Goal: Communication & Community: Answer question/provide support

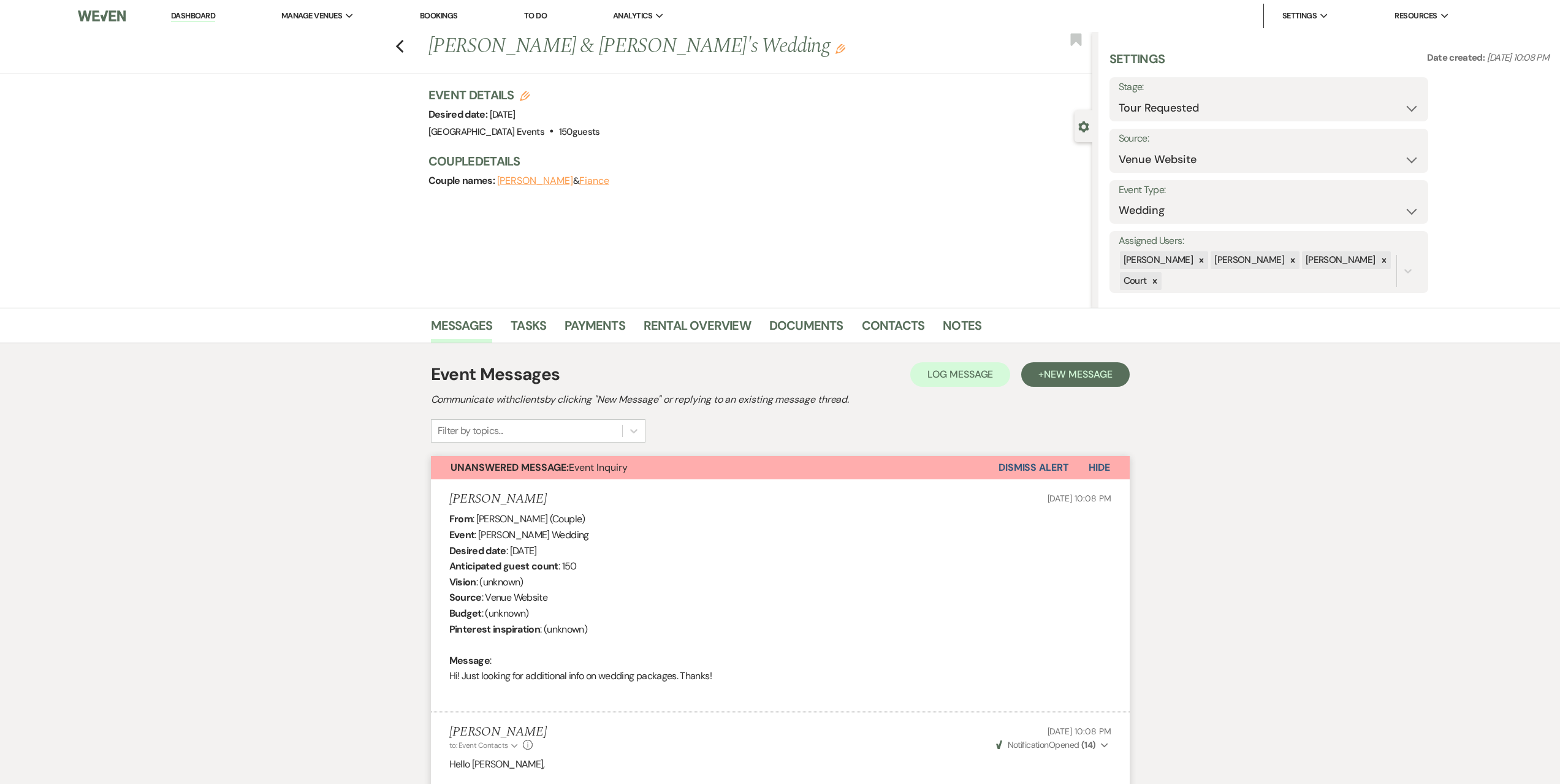
click at [209, 13] on link "Dashboard" at bounding box center [193, 16] width 44 height 11
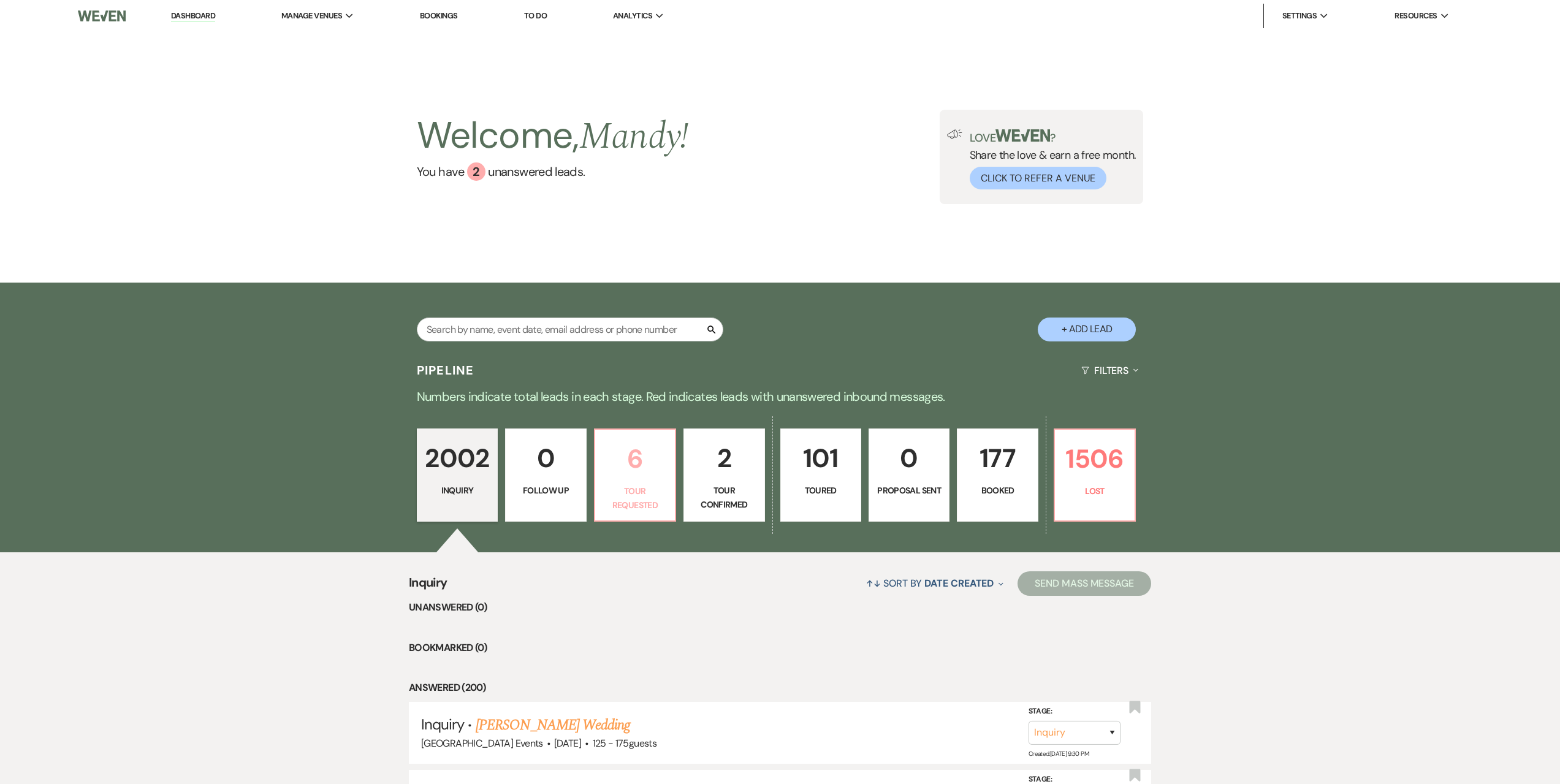
click at [632, 484] on p "Tour Requested" at bounding box center [635, 497] width 65 height 28
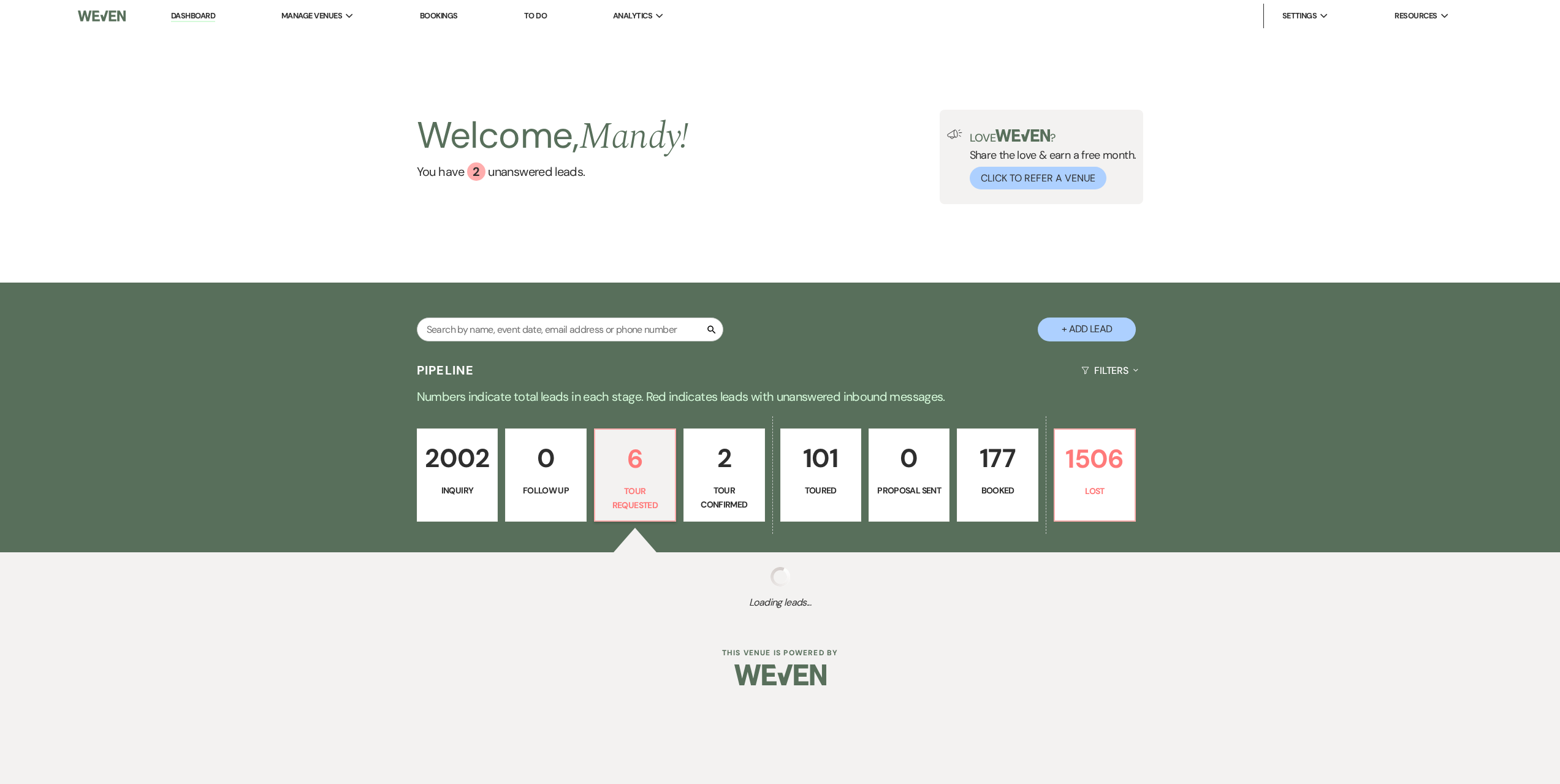
select select "2"
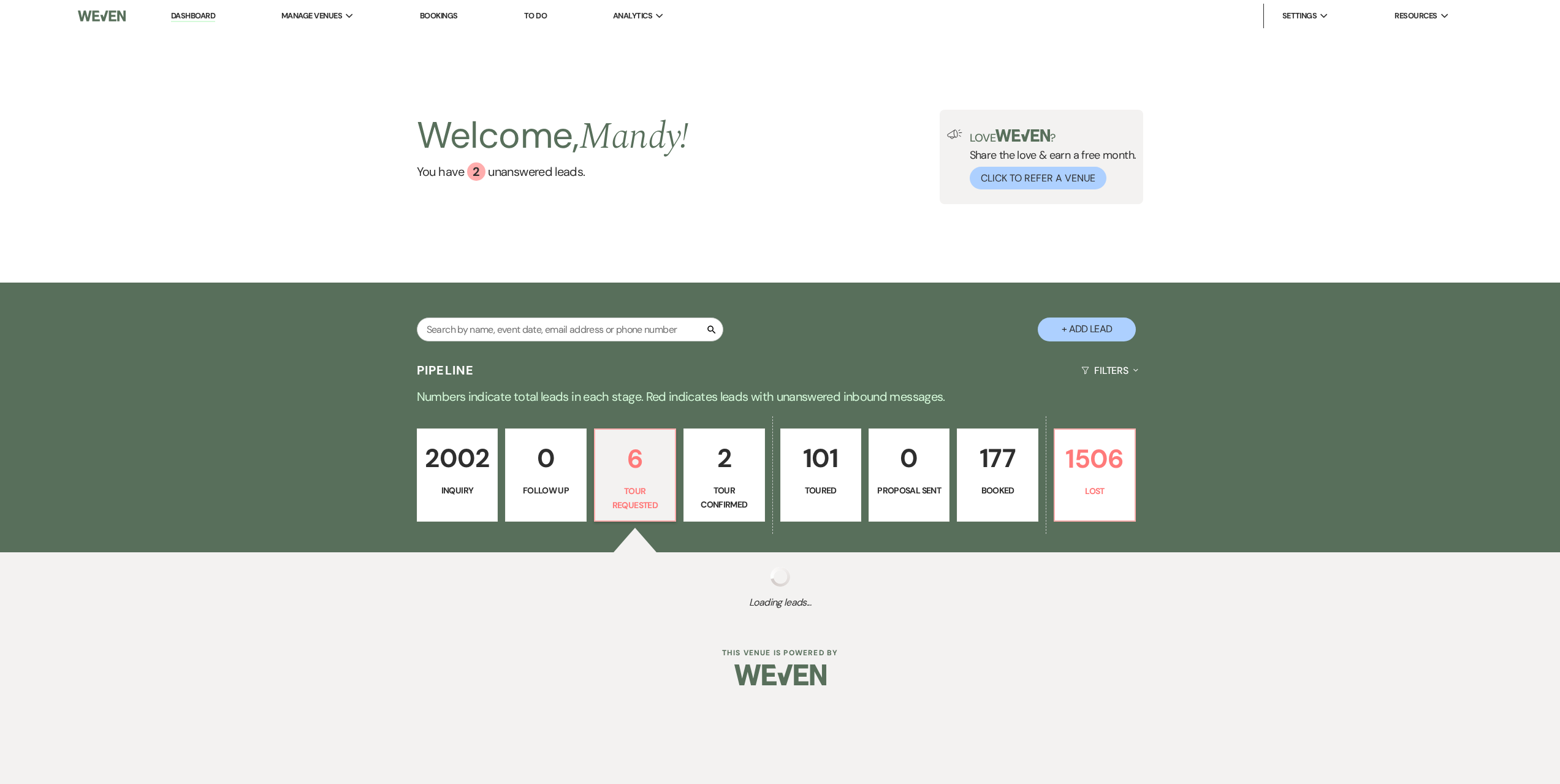
select select "2"
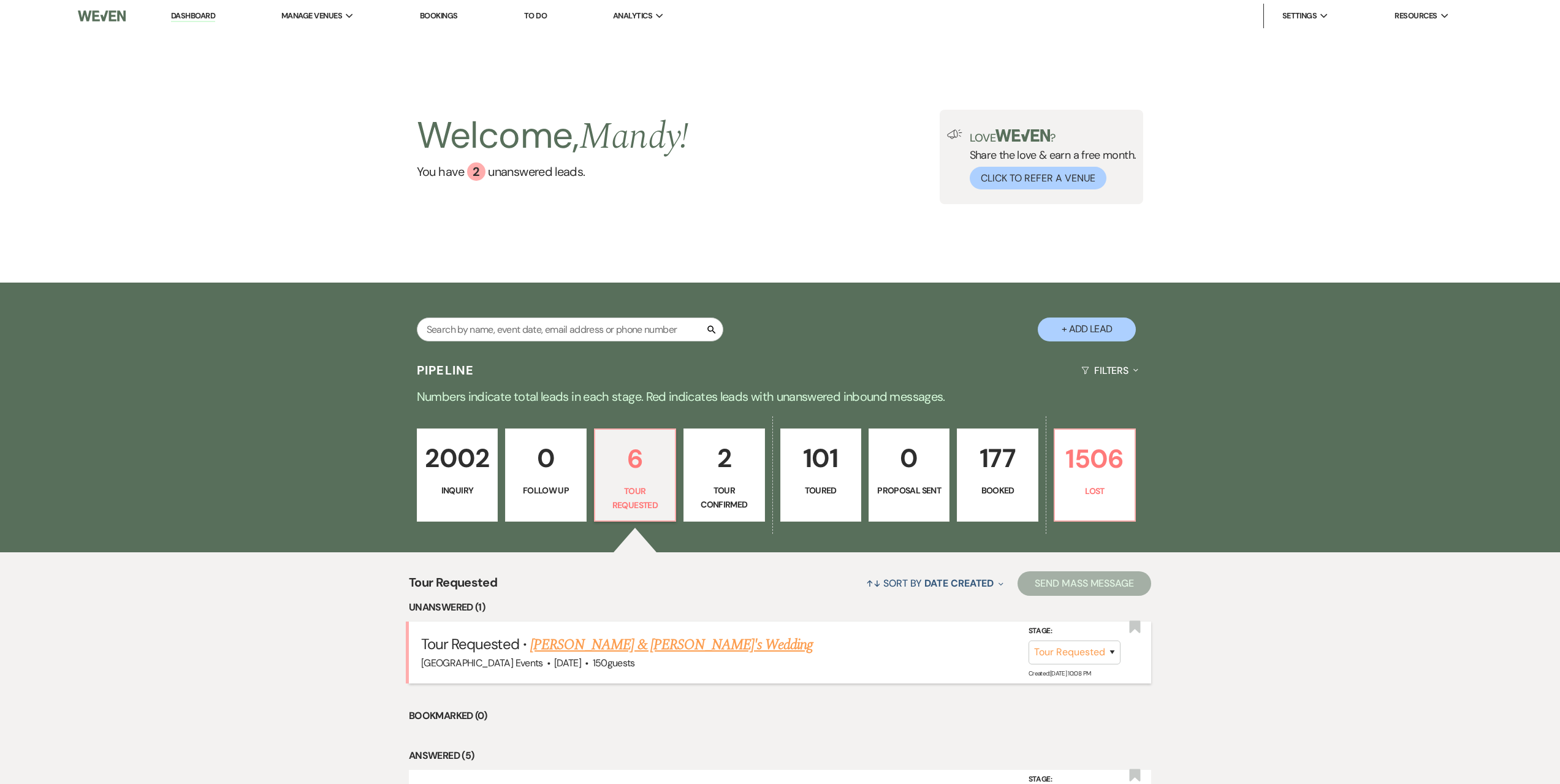
click at [655, 645] on link "[PERSON_NAME] & [PERSON_NAME]'s Wedding" at bounding box center [672, 644] width 283 height 22
select select "2"
select select "5"
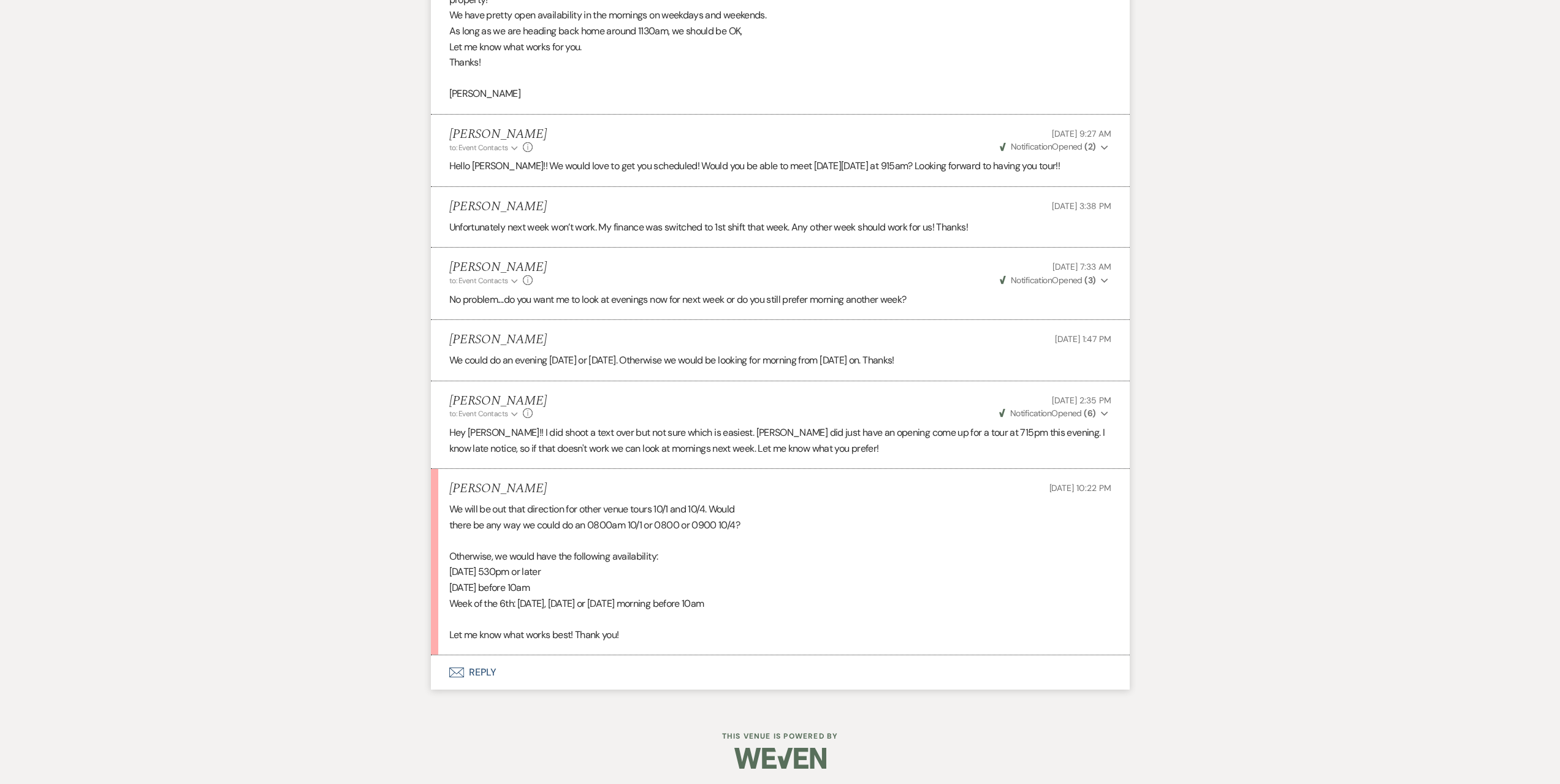
scroll to position [1866, 0]
click at [613, 665] on button "Envelope Reply" at bounding box center [780, 670] width 699 height 34
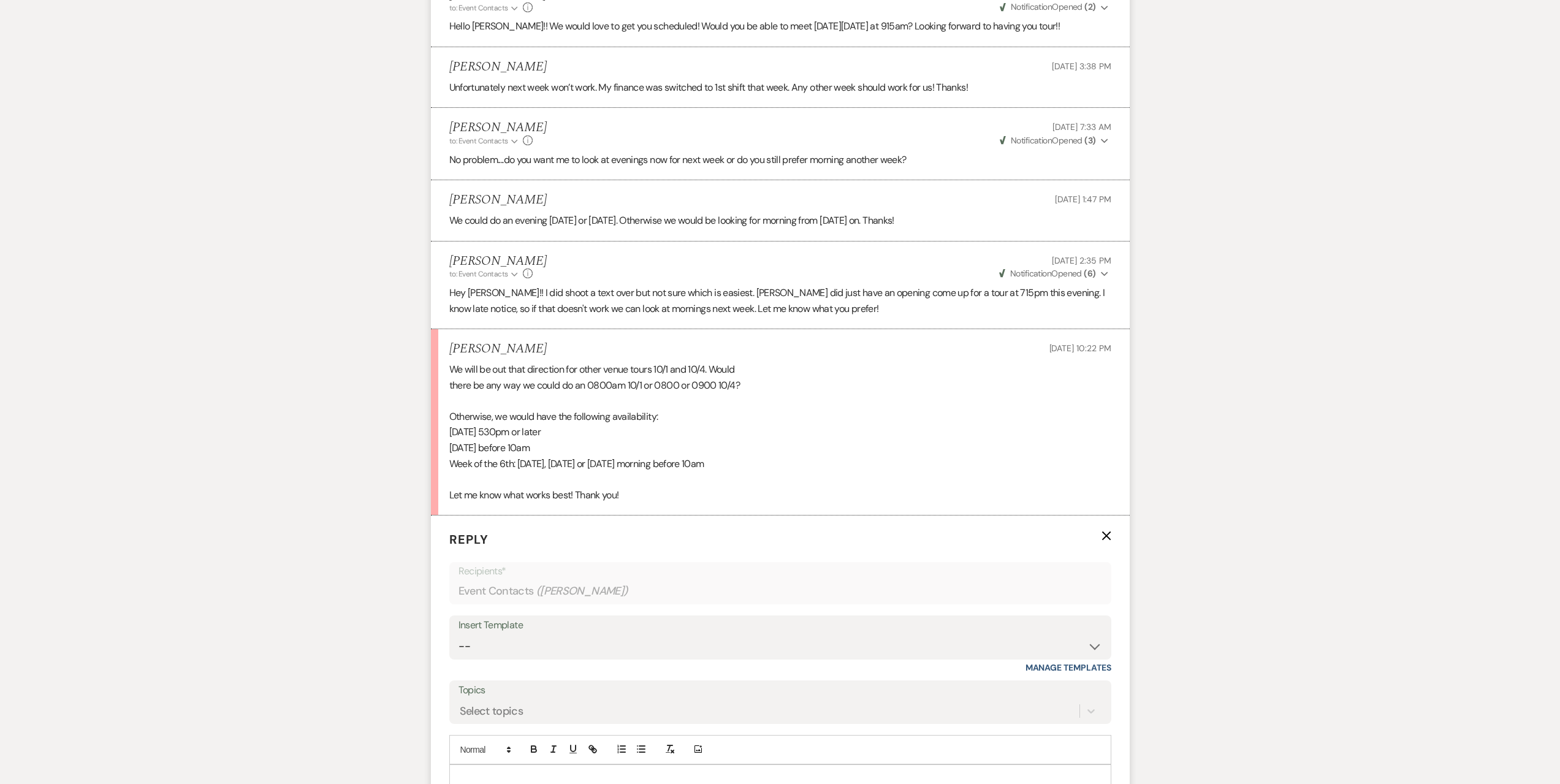
scroll to position [2210, 0]
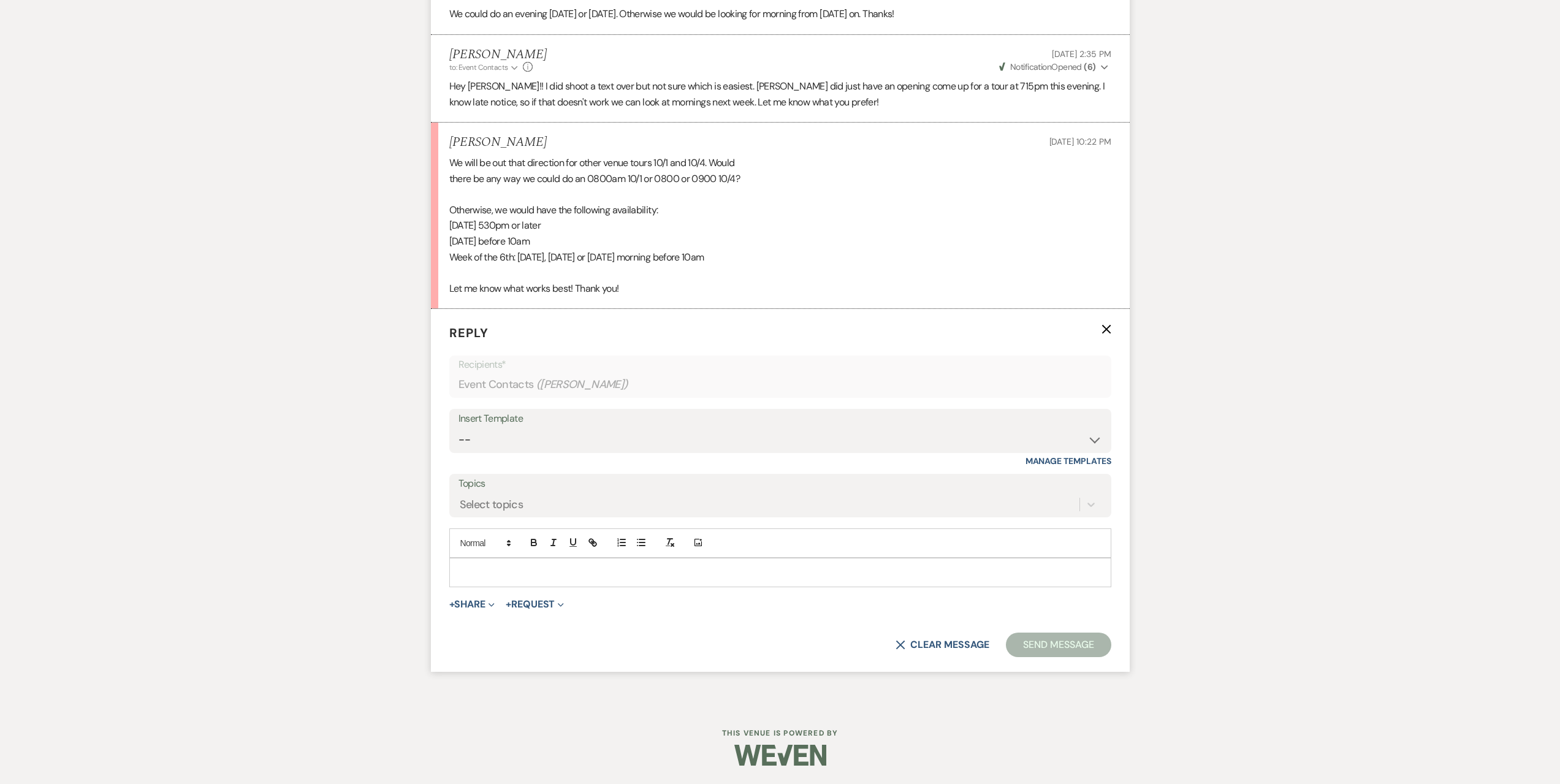
click at [545, 574] on p at bounding box center [780, 572] width 642 height 13
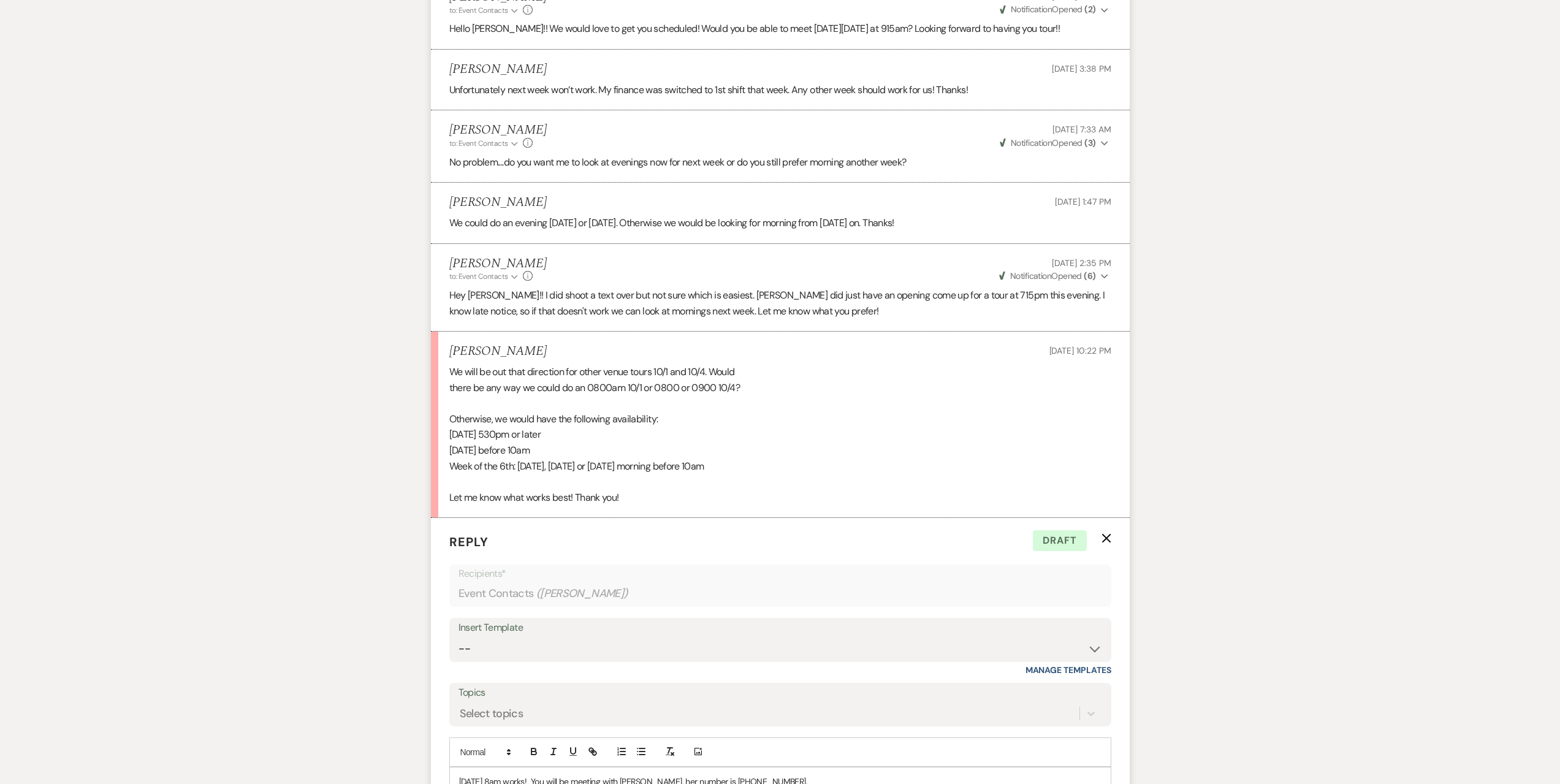
scroll to position [2149, 0]
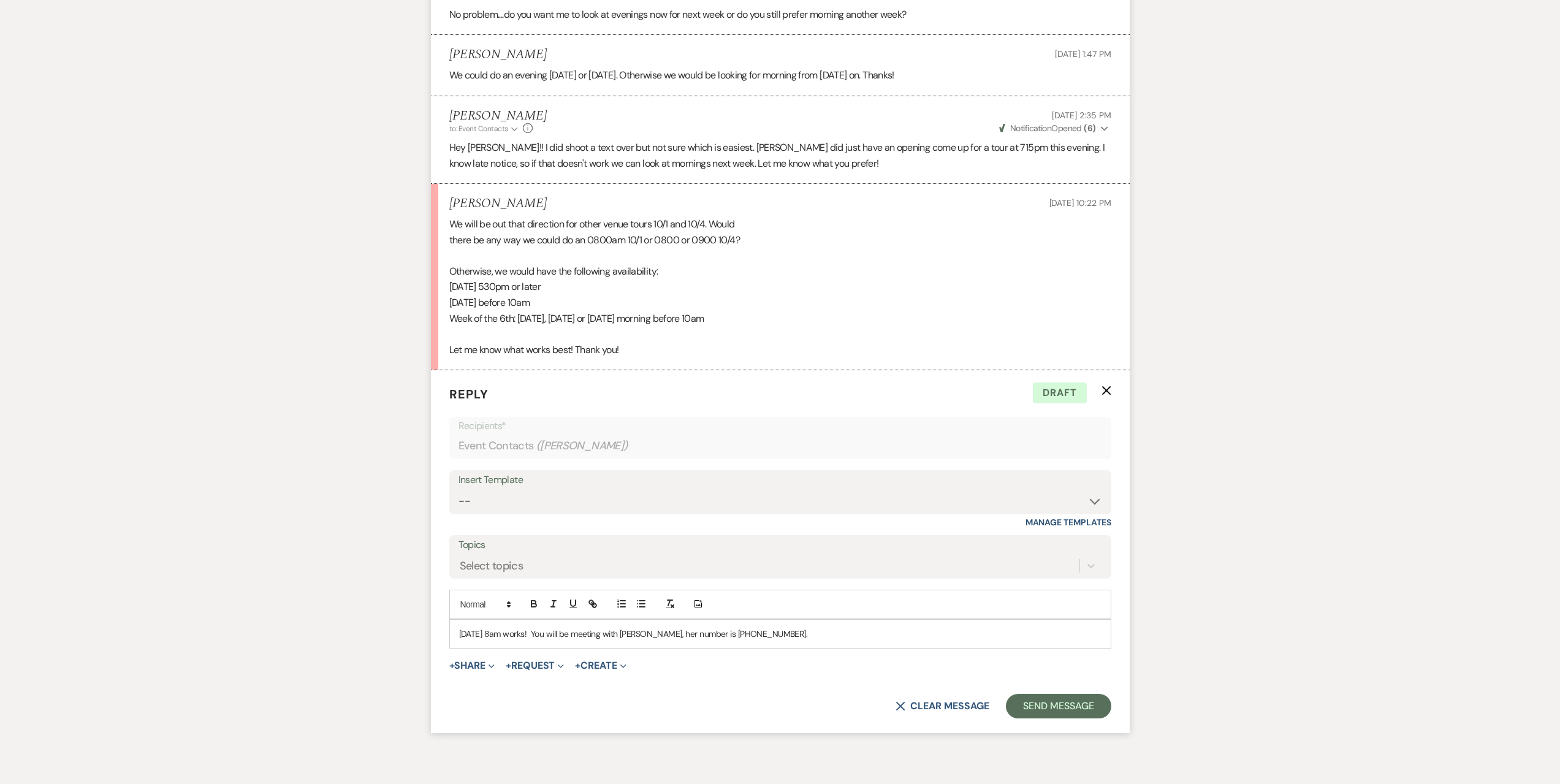
click at [779, 632] on p "[DATE] 8am works! You will be meeting with [PERSON_NAME], her number is [PHONE_…" at bounding box center [780, 634] width 642 height 13
click at [1067, 642] on div "[DATE] 8am works! You will be meeting with [PERSON_NAME], her number is [PHONE_…" at bounding box center [780, 634] width 661 height 28
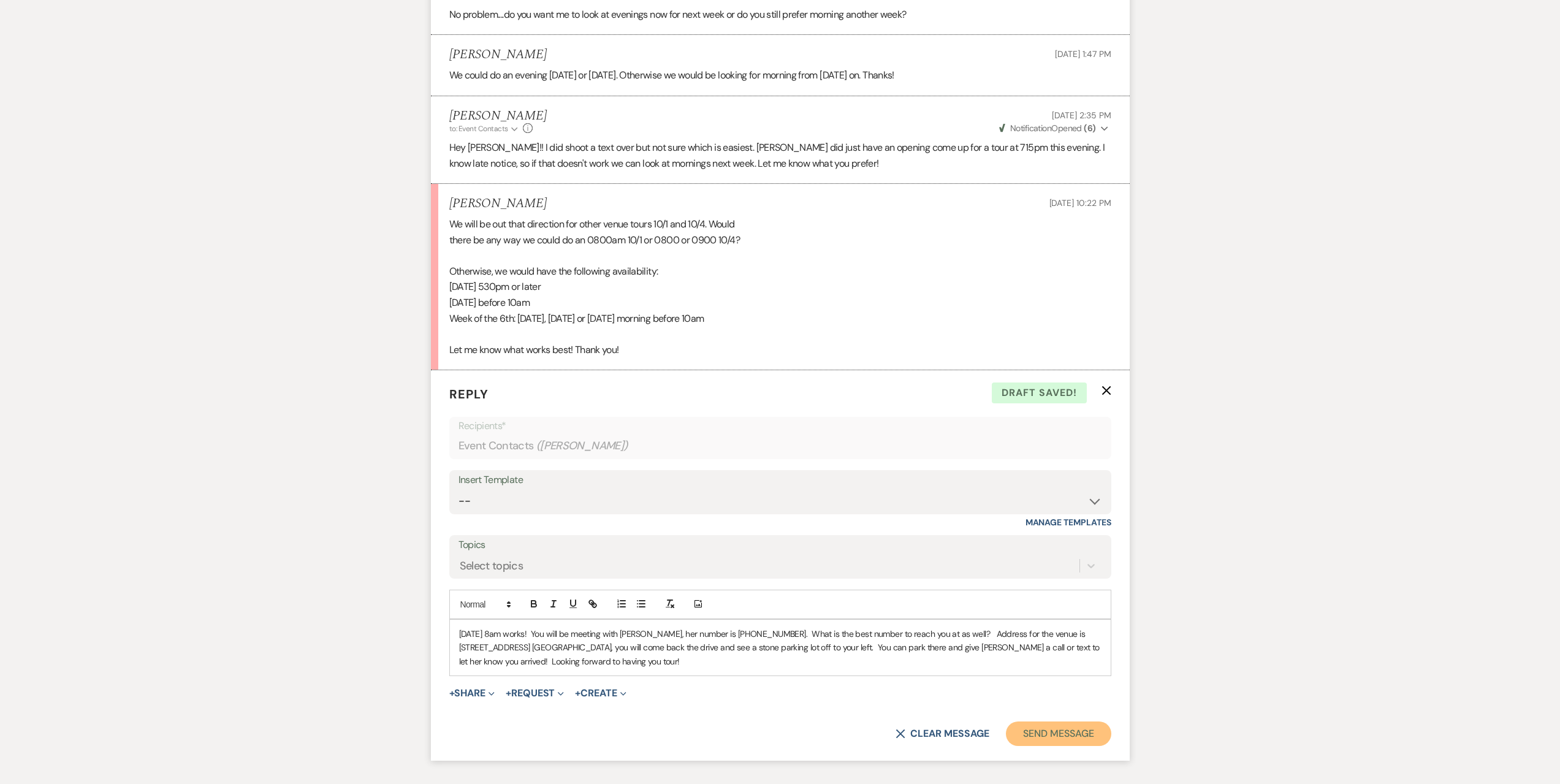
click at [1066, 737] on button "Send Message" at bounding box center [1058, 733] width 104 height 24
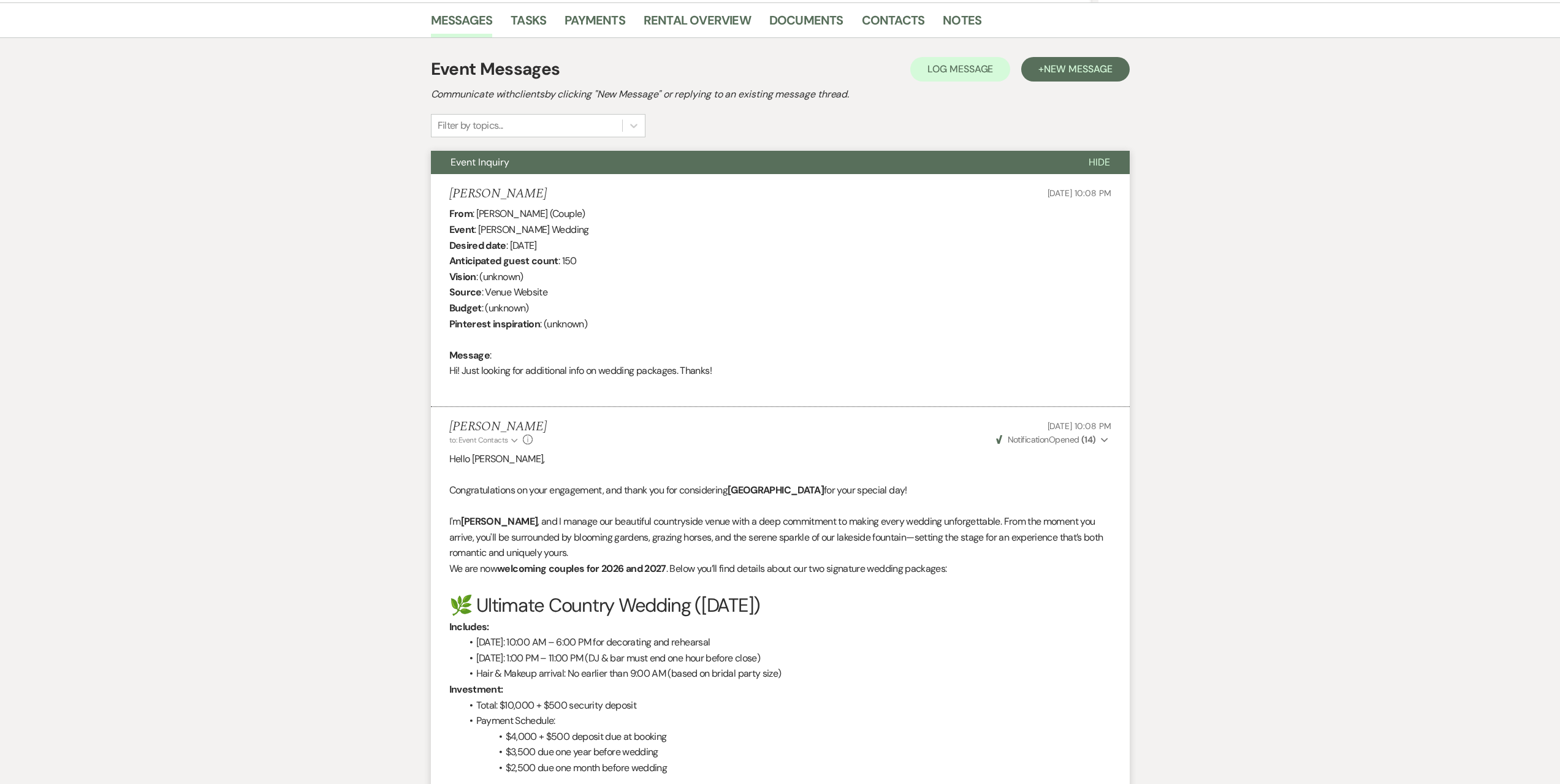
scroll to position [307, 0]
click at [882, 16] on link "Contacts" at bounding box center [893, 23] width 63 height 27
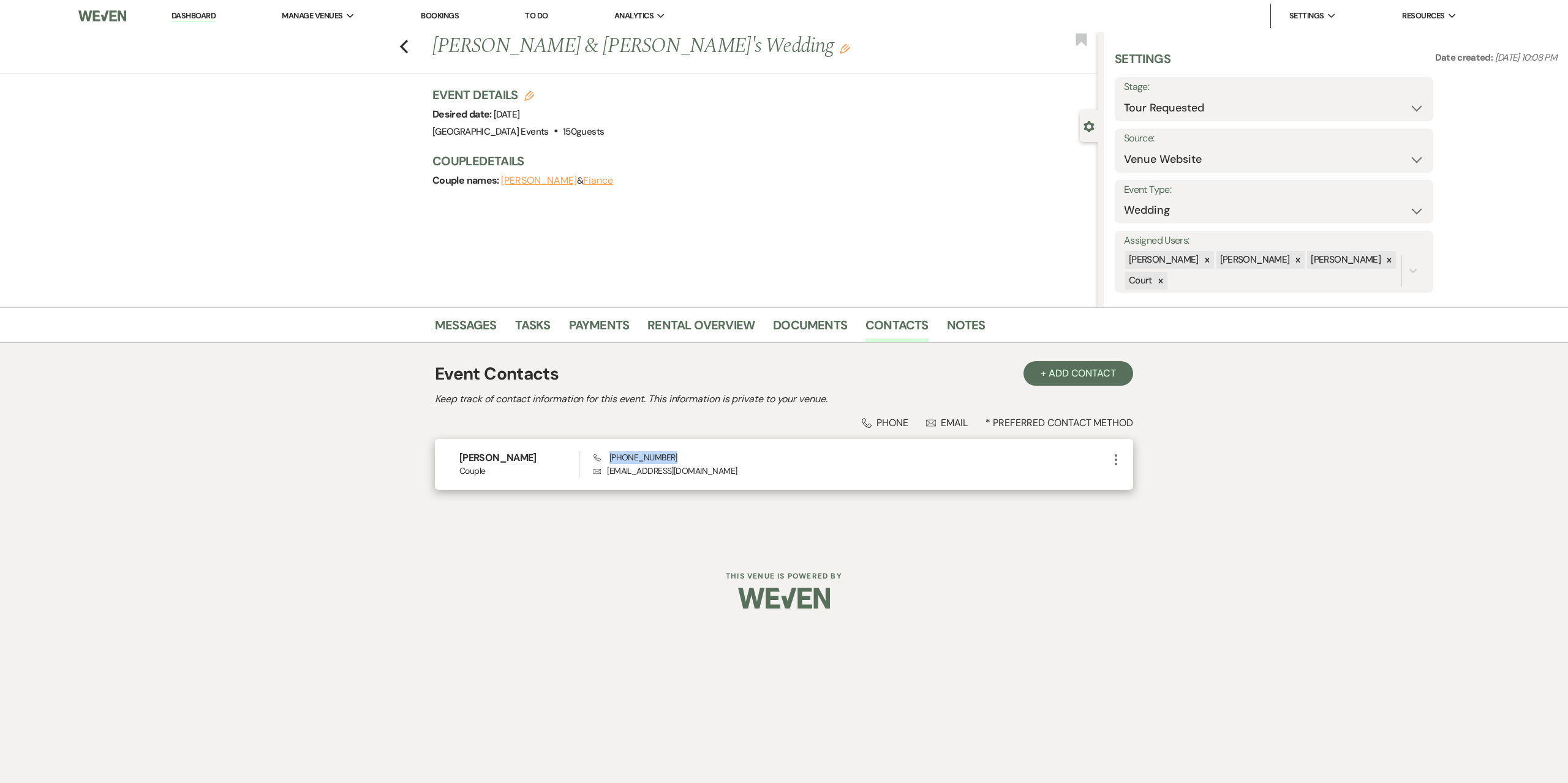
drag, startPoint x: 668, startPoint y: 454, endPoint x: 610, endPoint y: 454, distance: 58.0
click at [610, 454] on div "Phone [PHONE_NUMBER] Envelope [EMAIL_ADDRESS][DOMAIN_NAME]" at bounding box center [851, 464] width 515 height 26
copy span "[PHONE_NUMBER]"
